Goal: Information Seeking & Learning: Learn about a topic

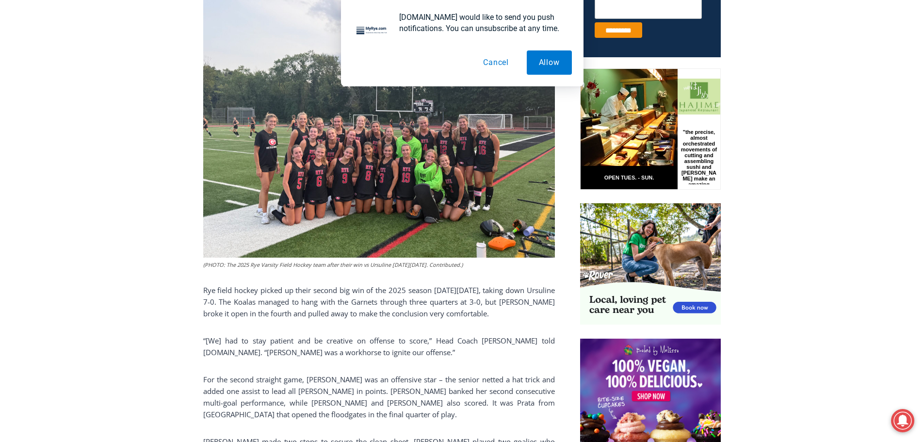
scroll to position [435, 0]
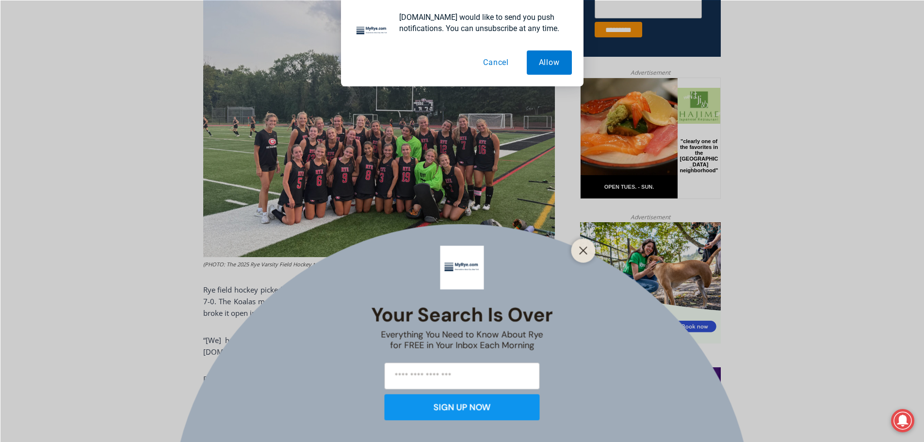
click at [505, 63] on button "Cancel" at bounding box center [496, 62] width 50 height 24
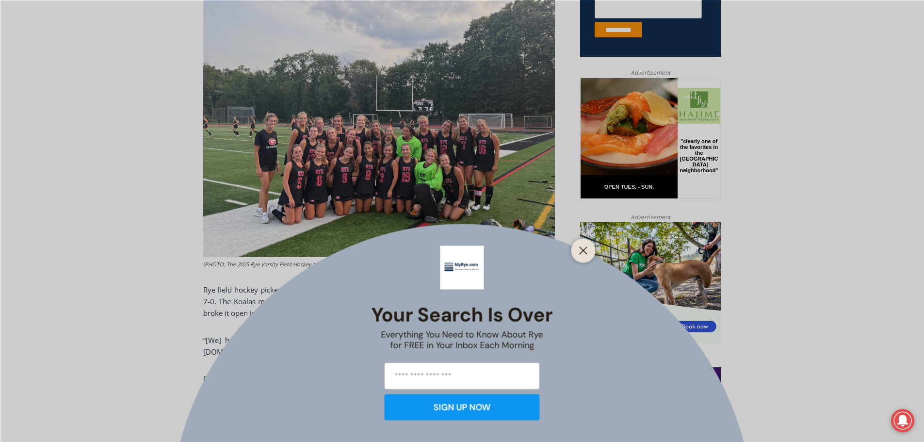
click at [584, 260] on div at bounding box center [584, 250] width 24 height 24
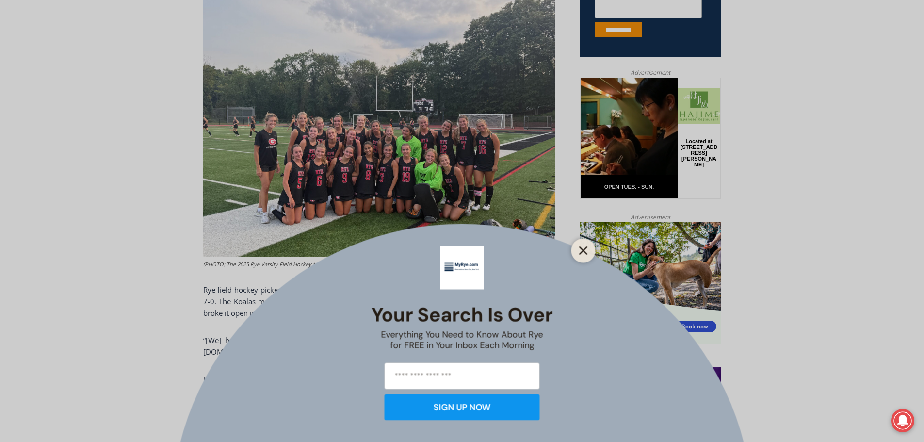
click at [583, 246] on icon "Close" at bounding box center [583, 250] width 9 height 9
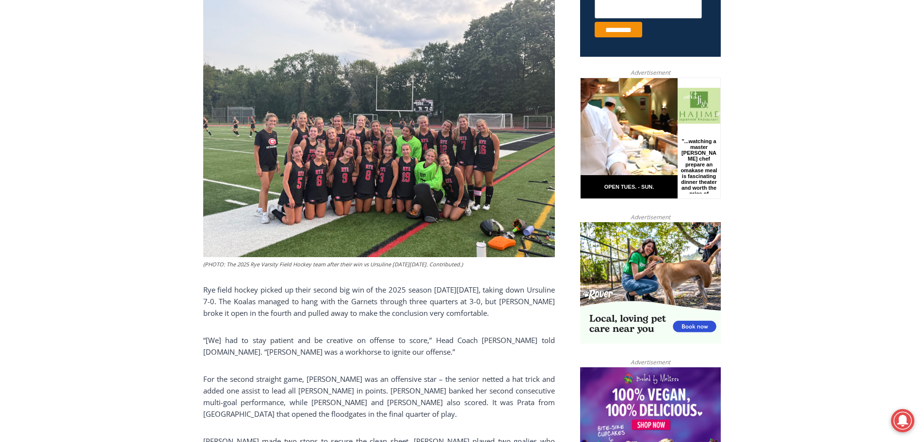
click at [377, 140] on img at bounding box center [379, 125] width 352 height 264
